Goal: Task Accomplishment & Management: Complete application form

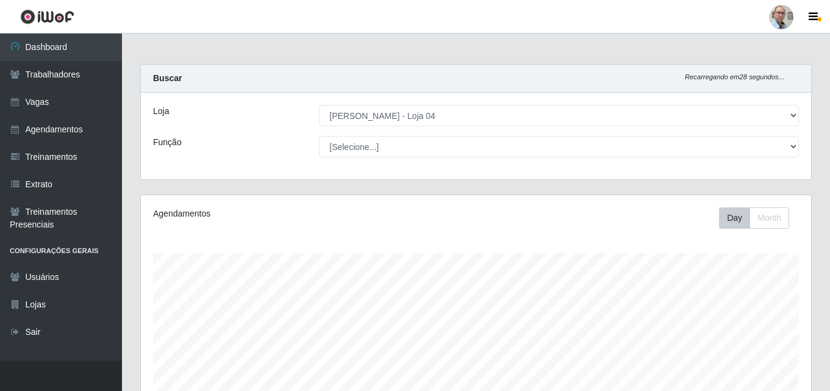
select select "251"
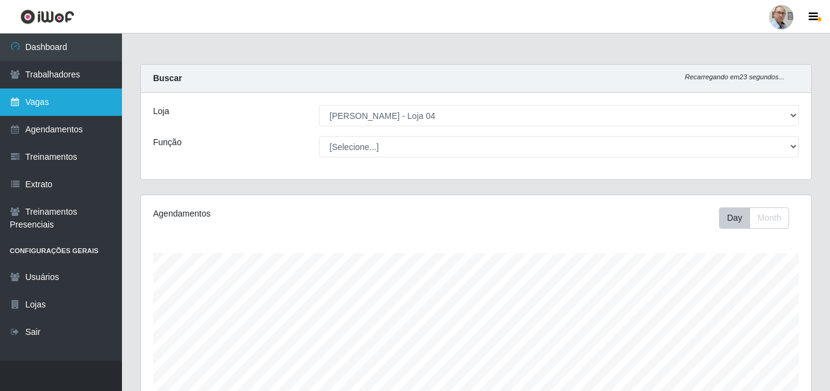
click at [62, 97] on link "Vagas" at bounding box center [61, 101] width 122 height 27
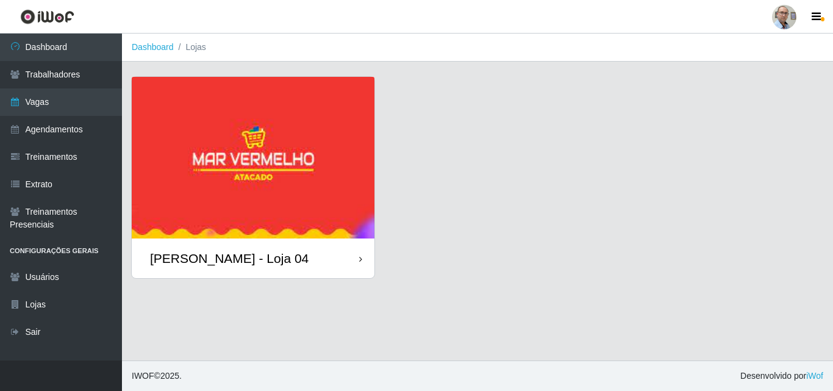
click at [228, 255] on div "[PERSON_NAME] - Loja 04" at bounding box center [229, 258] width 159 height 15
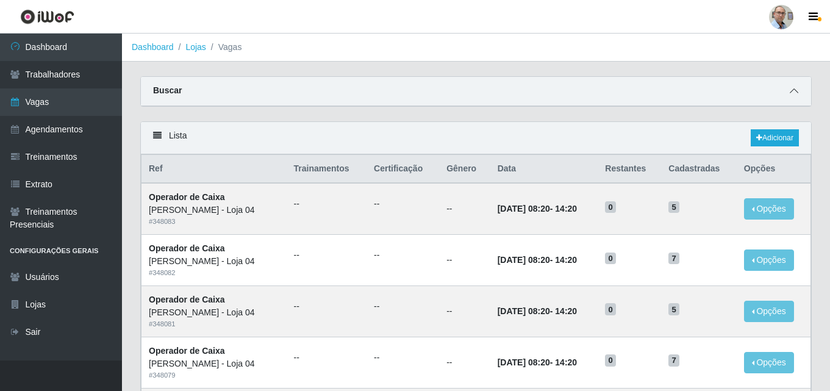
click at [793, 96] on span at bounding box center [794, 91] width 15 height 14
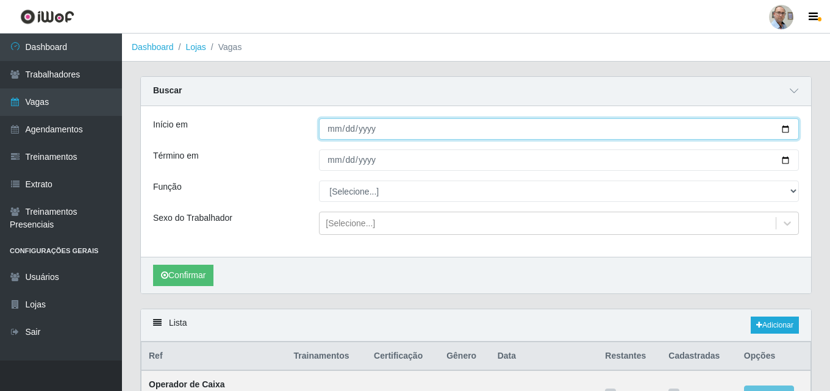
click at [785, 125] on input "Início em" at bounding box center [559, 128] width 480 height 21
type input "[DATE]"
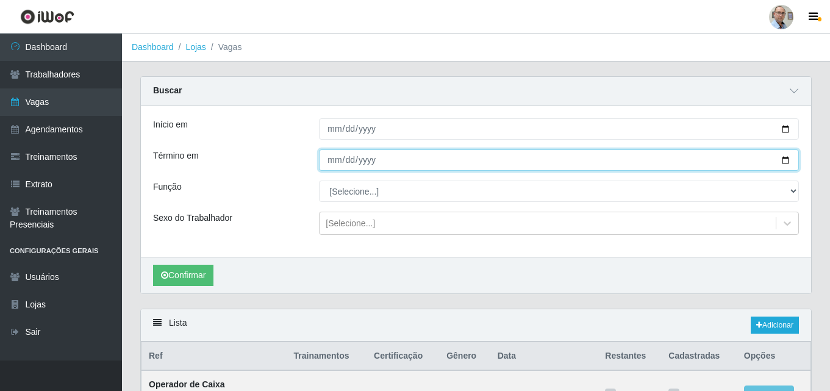
click at [785, 162] on input "Término em" at bounding box center [559, 159] width 480 height 21
type input "[DATE]"
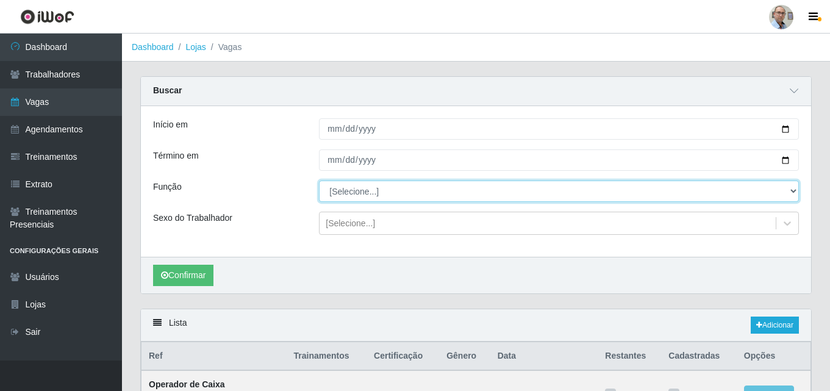
click at [783, 193] on select "[Selecione...] ASG ASG + ASG ++ Auxiliar de Depósito Auxiliar de Depósito + Aux…" at bounding box center [559, 191] width 480 height 21
select select "112"
click at [319, 181] on select "[Selecione...] ASG ASG + ASG ++ Auxiliar de Depósito Auxiliar de Depósito + Aux…" at bounding box center [559, 191] width 480 height 21
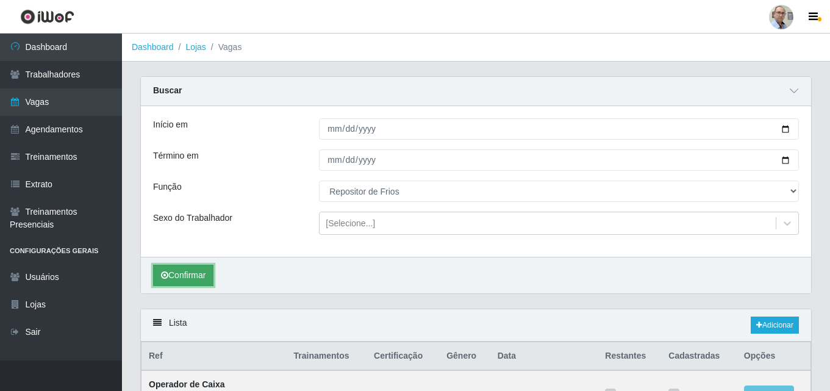
click at [183, 273] on button "Confirmar" at bounding box center [183, 275] width 60 height 21
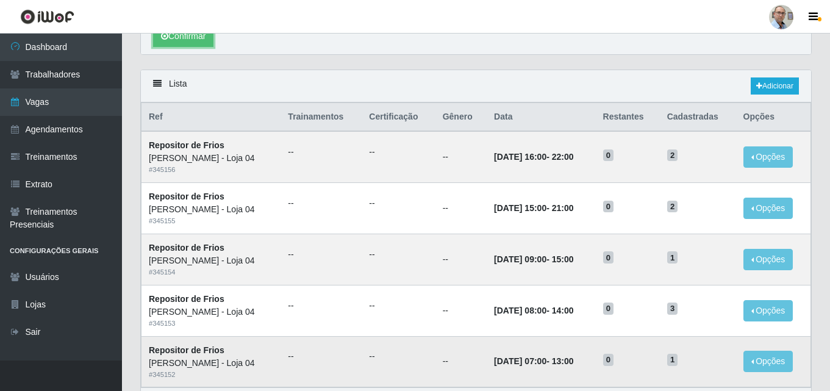
scroll to position [197, 0]
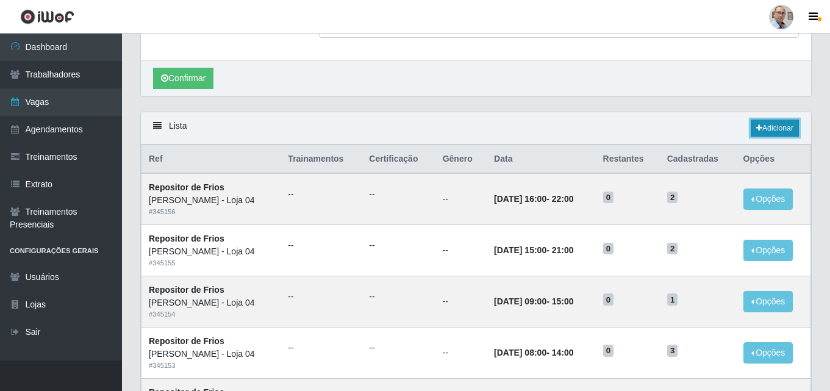
click at [785, 128] on link "Adicionar" at bounding box center [775, 128] width 48 height 17
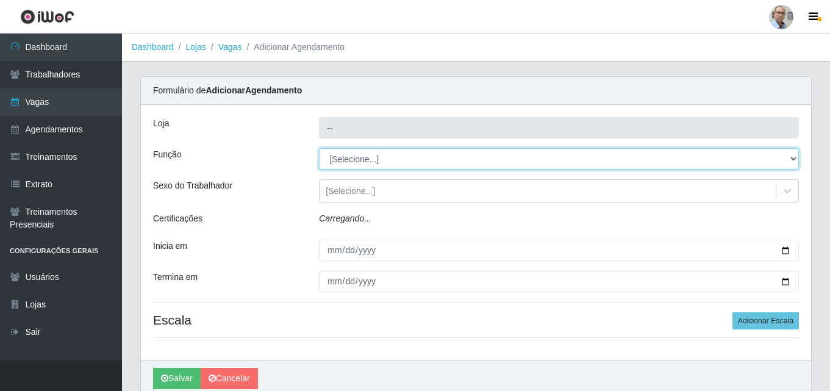
type input "[PERSON_NAME] - Loja 04"
click at [373, 154] on select "[Selecione...] ASG ASG + ASG ++ Auxiliar de Depósito Auxiliar de Depósito + Aux…" at bounding box center [559, 158] width 480 height 21
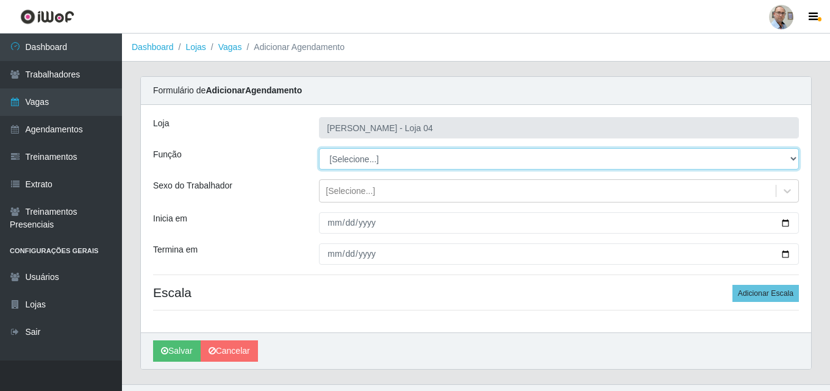
select select "112"
click at [319, 148] on select "[Selecione...] ASG ASG + ASG ++ Auxiliar de Depósito Auxiliar de Depósito + Aux…" at bounding box center [559, 158] width 480 height 21
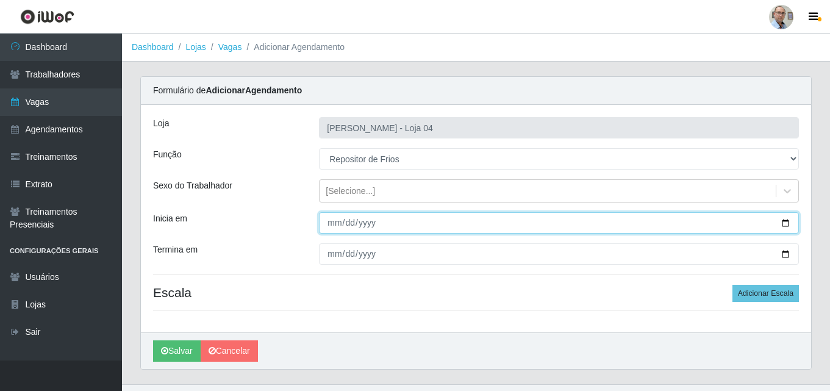
click at [785, 221] on input "Inicia em" at bounding box center [559, 222] width 480 height 21
type input "[DATE]"
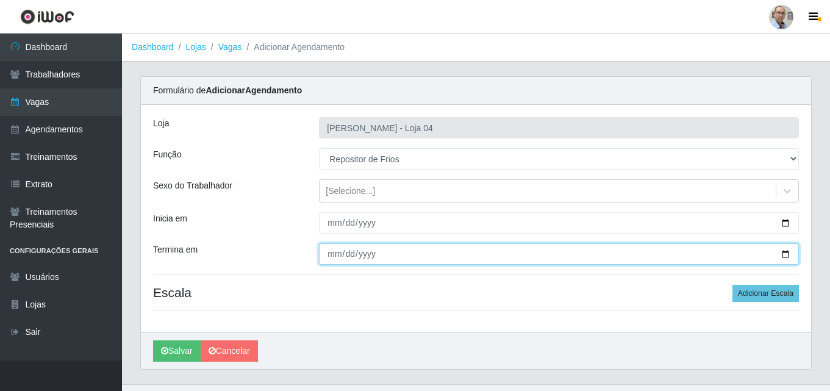
click at [784, 255] on input "Termina em" at bounding box center [559, 253] width 480 height 21
type input "[DATE]"
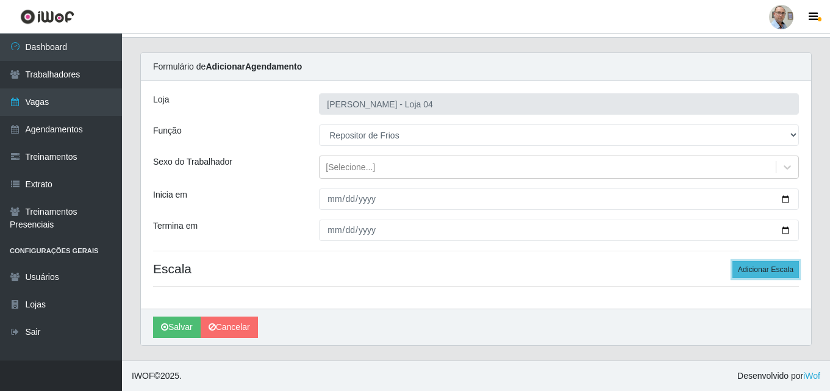
click at [769, 273] on button "Adicionar Escala" at bounding box center [766, 269] width 67 height 17
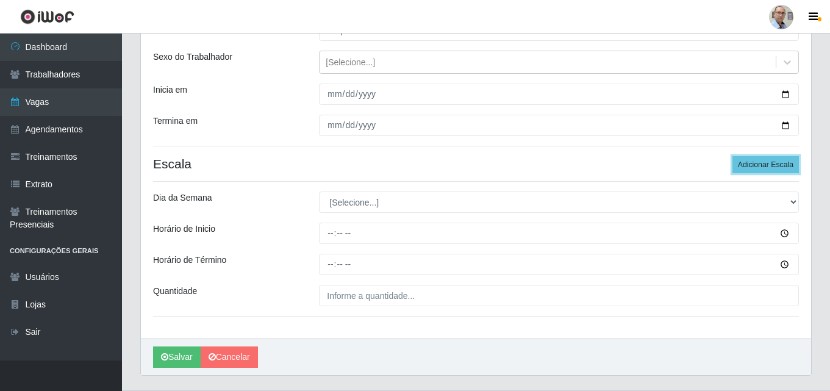
scroll to position [159, 0]
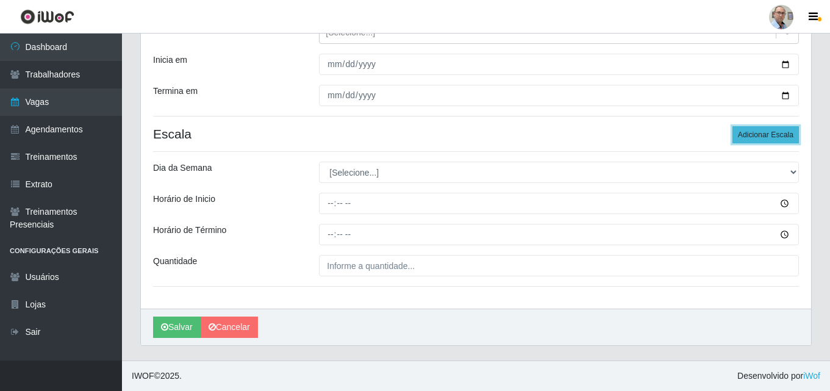
click at [755, 137] on button "Adicionar Escala" at bounding box center [766, 134] width 67 height 17
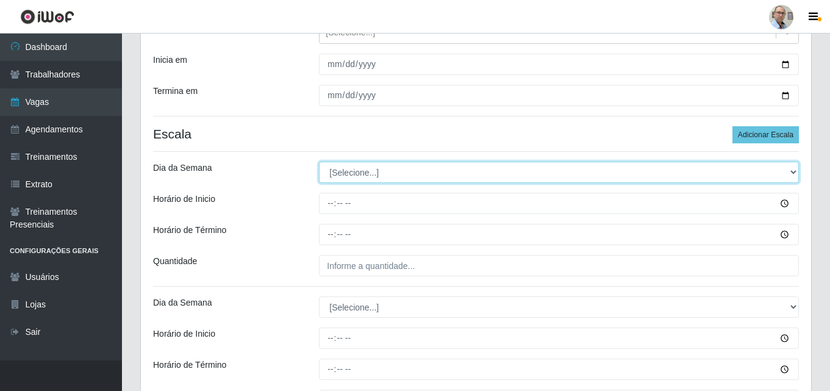
click at [392, 171] on select "[Selecione...] Segunda Terça Quarta Quinta Sexta Sábado Domingo" at bounding box center [559, 172] width 480 height 21
select select "5"
click at [319, 162] on select "[Selecione...] Segunda Terça Quarta Quinta Sexta Sábado Domingo" at bounding box center [559, 172] width 480 height 21
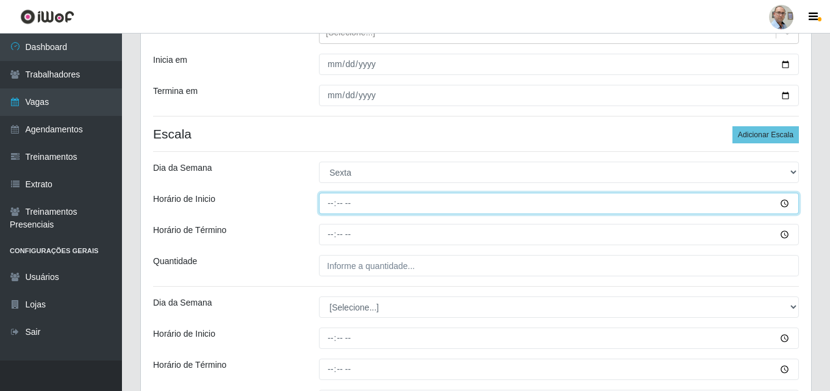
click at [323, 207] on input "Horário de Inicio" at bounding box center [559, 203] width 480 height 21
type input "08:00"
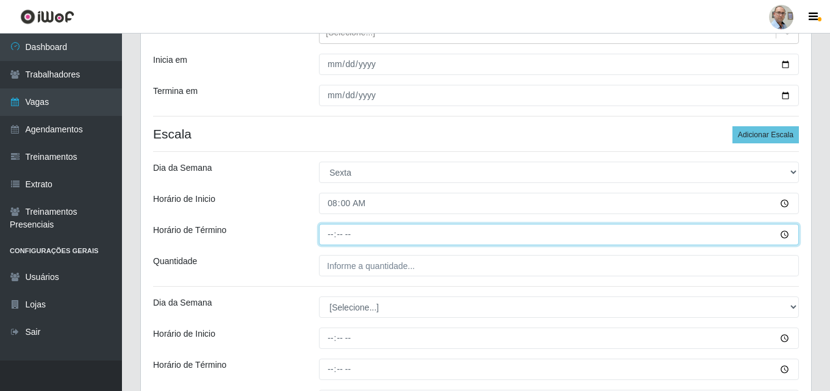
type input "14:00"
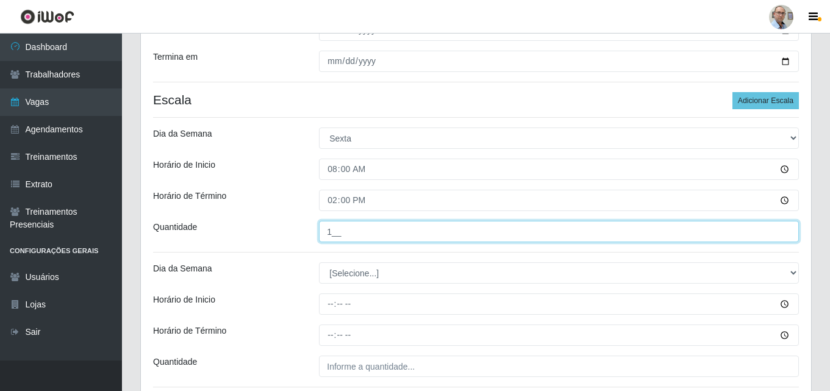
scroll to position [220, 0]
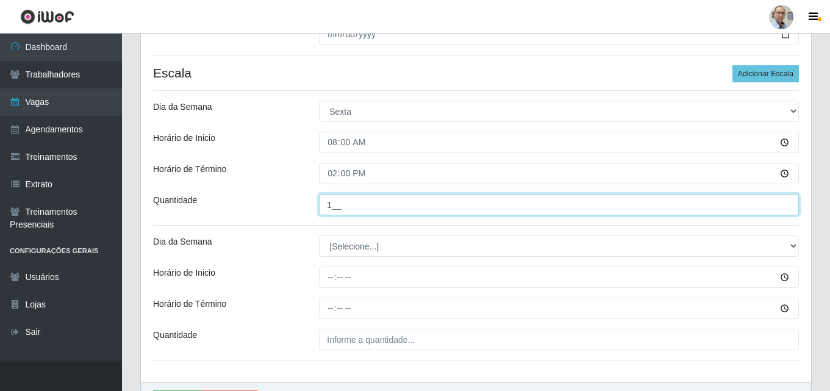
type input "1__"
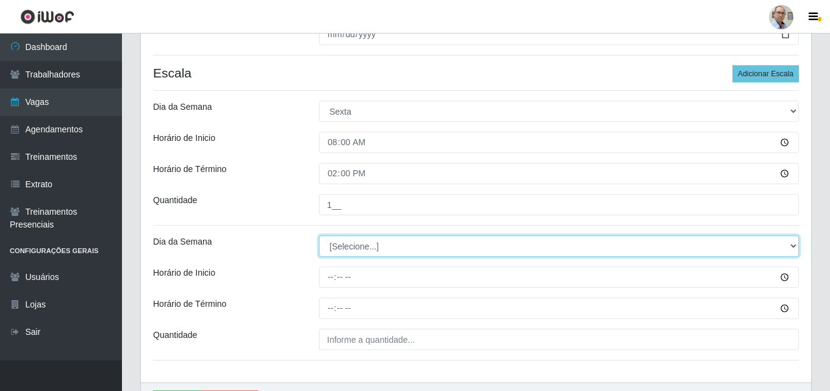
click at [344, 245] on select "[Selecione...] Segunda Terça Quarta Quinta Sexta Sábado Domingo" at bounding box center [559, 246] width 480 height 21
select select "6"
click at [319, 236] on select "[Selecione...] Segunda Terça Quarta Quinta Sexta Sábado Domingo" at bounding box center [559, 246] width 480 height 21
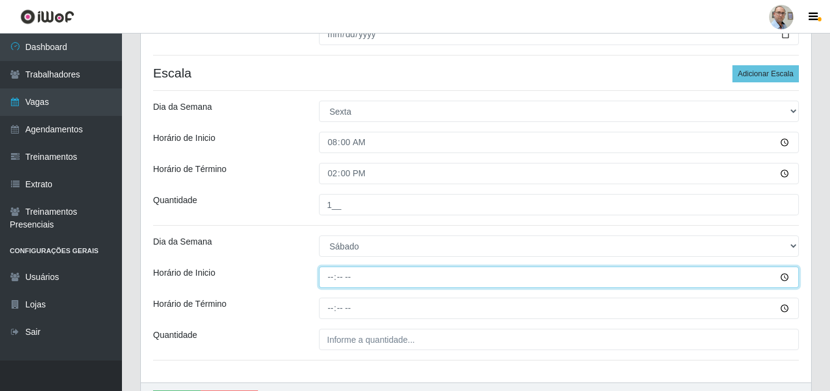
click at [328, 281] on input "Horário de Inicio" at bounding box center [559, 277] width 480 height 21
type input "08:00"
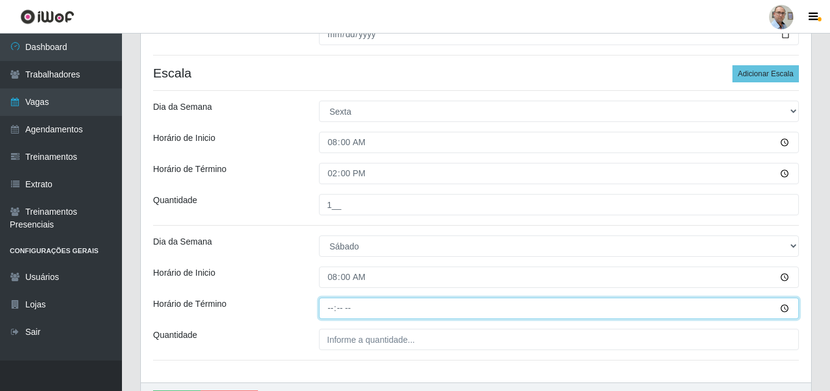
type input "14:00"
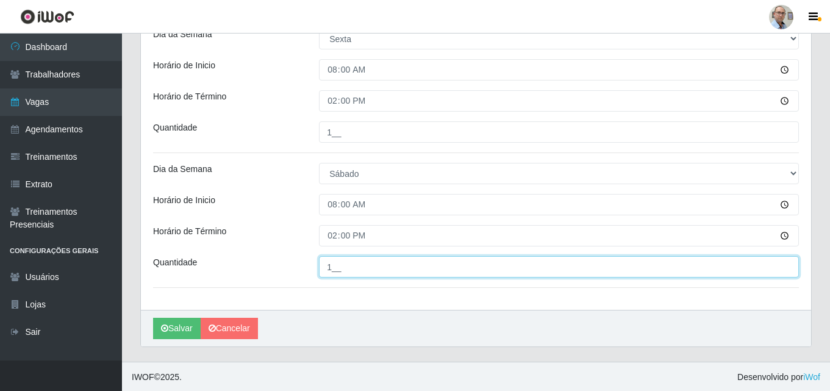
scroll to position [293, 0]
type input "1__"
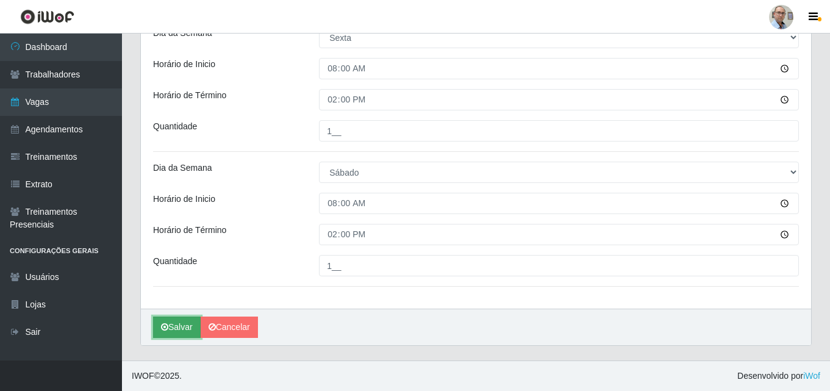
click at [175, 325] on button "Salvar" at bounding box center [177, 327] width 48 height 21
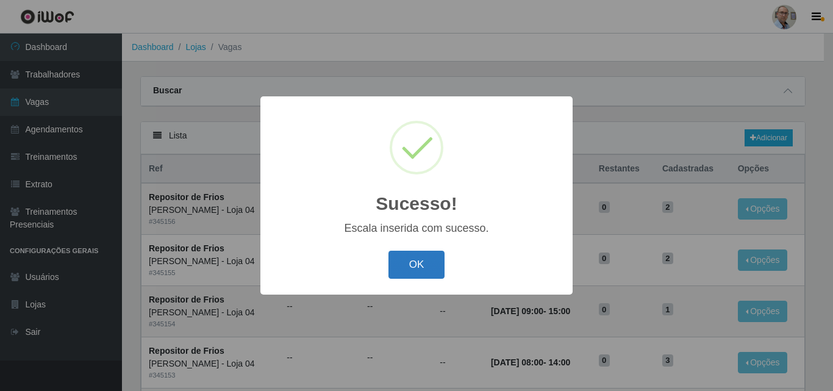
click at [425, 267] on button "OK" at bounding box center [417, 265] width 57 height 29
